Goal: Information Seeking & Learning: Learn about a topic

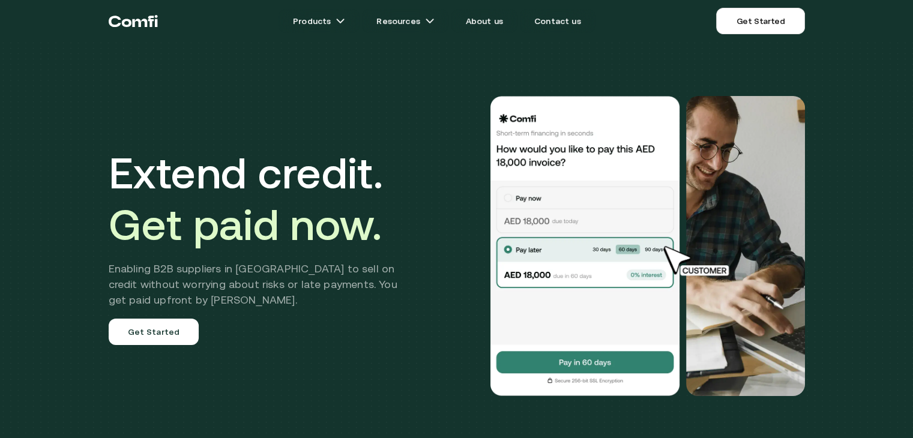
click at [850, 145] on div "Extend credit. Get paid now. Enabling B2B suppliers in MENA to sell on credit w…" at bounding box center [456, 254] width 913 height 508
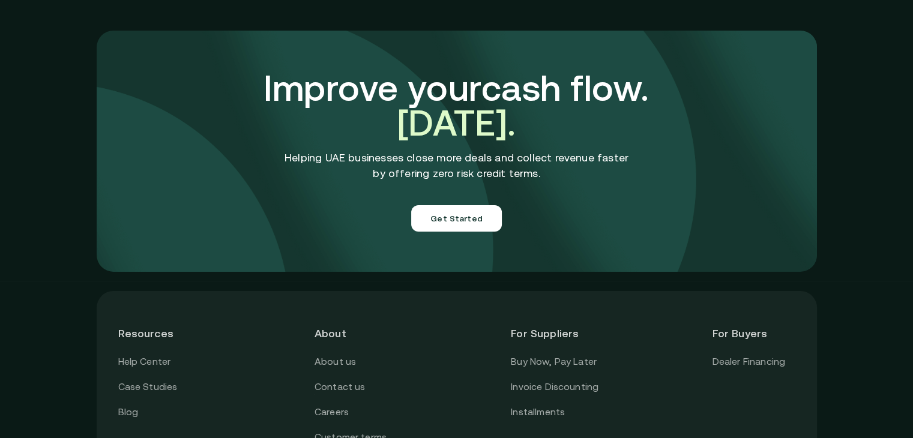
scroll to position [4310, 0]
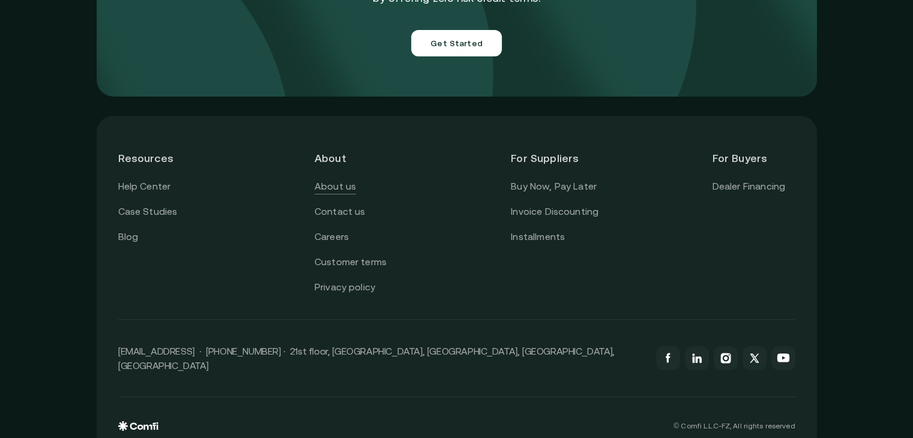
click at [342, 179] on link "About us" at bounding box center [335, 187] width 41 height 16
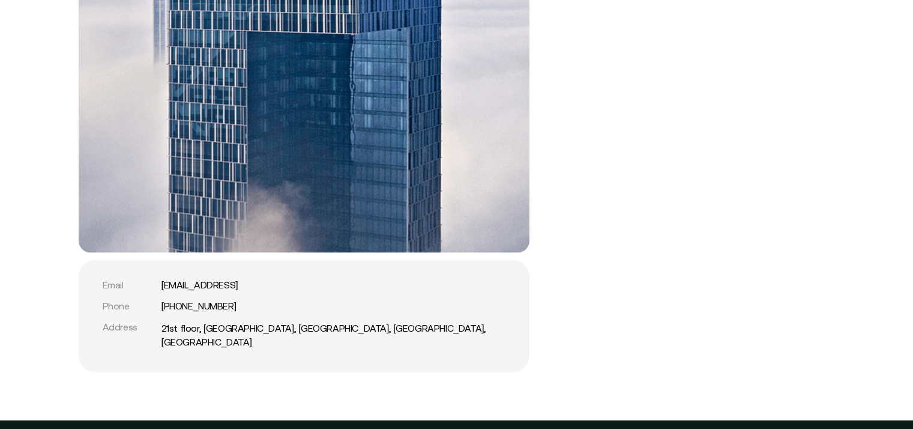
scroll to position [3037, 0]
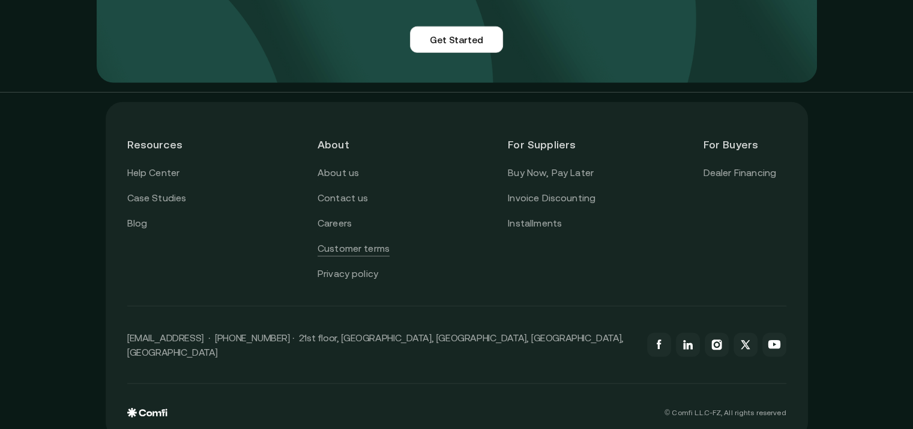
click at [370, 241] on link "Customer terms" at bounding box center [354, 249] width 72 height 16
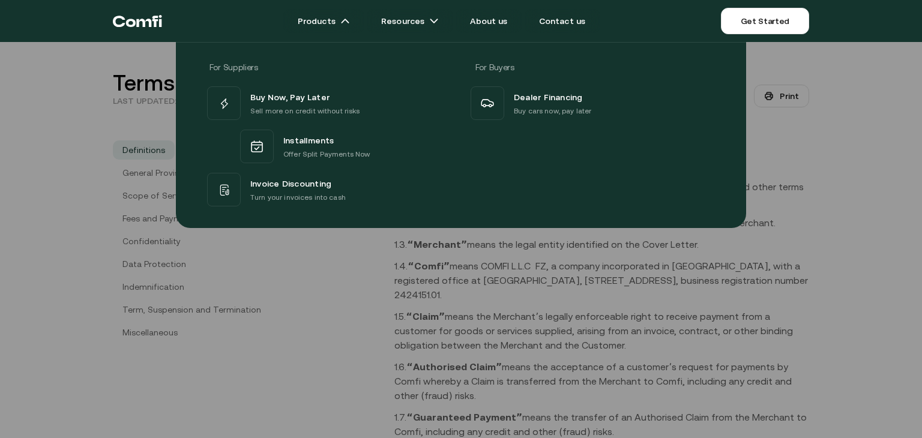
click at [148, 23] on icon "Return to the top of the Comfi home page" at bounding box center [137, 21] width 49 height 36
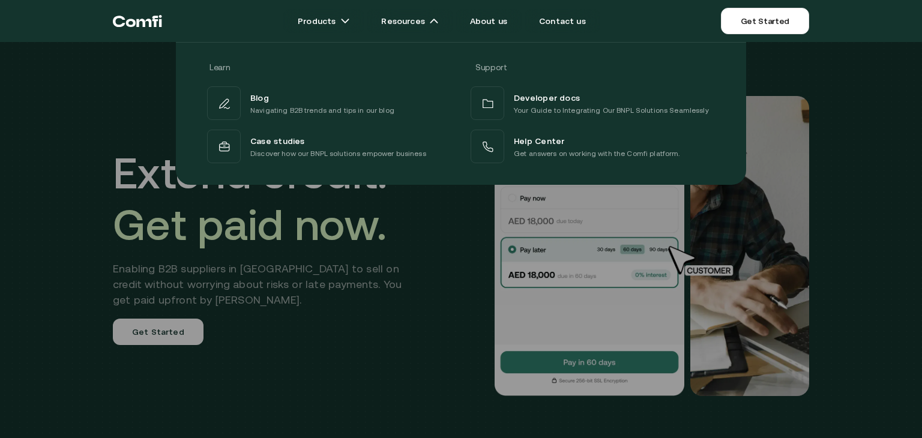
click at [416, 250] on div at bounding box center [461, 261] width 922 height 438
click at [452, 244] on div at bounding box center [461, 261] width 922 height 438
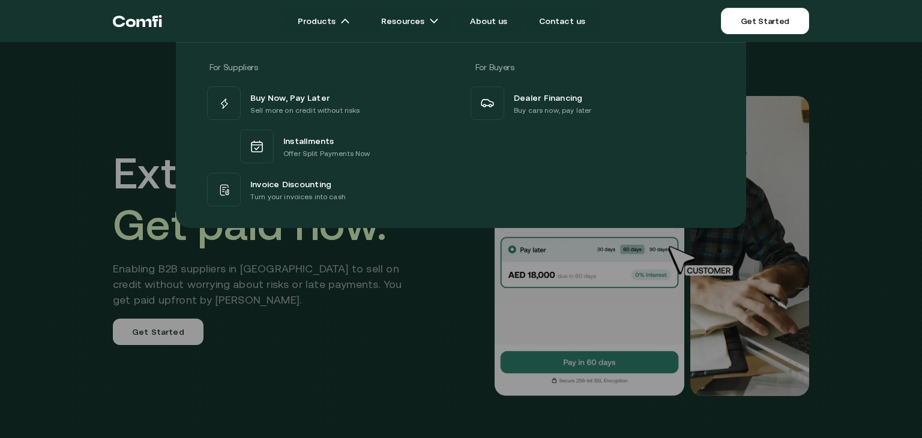
click at [486, 291] on div at bounding box center [461, 261] width 922 height 438
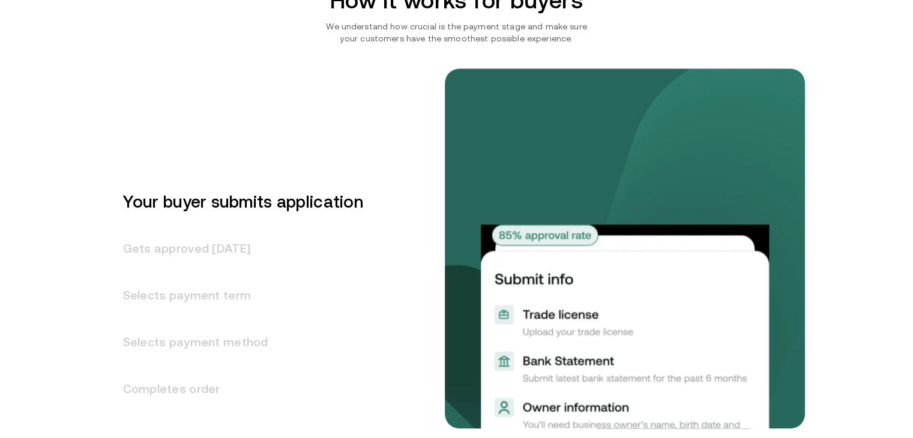
scroll to position [1457, 0]
